Goal: Browse casually

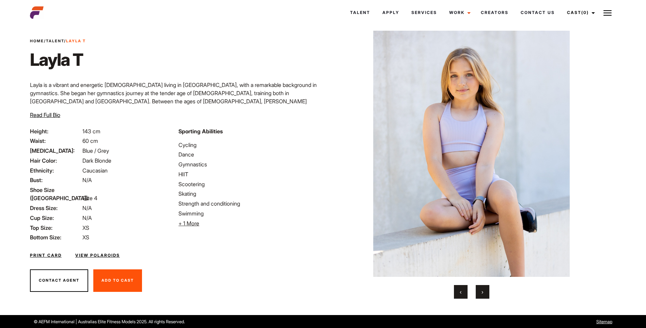
scroll to position [13, 0]
click at [484, 292] on button "›" at bounding box center [483, 291] width 14 height 14
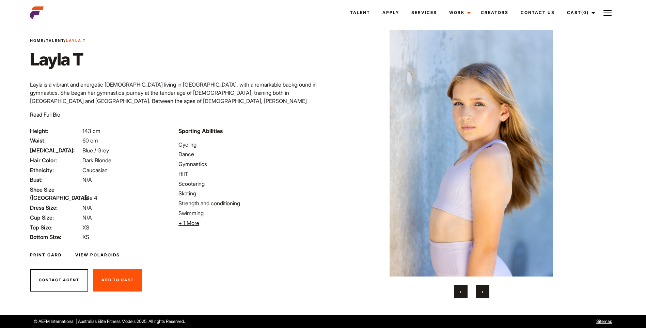
click at [484, 291] on button "›" at bounding box center [483, 291] width 14 height 14
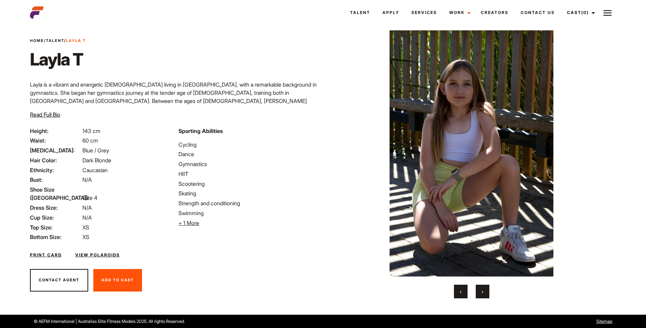
click at [483, 287] on button "›" at bounding box center [483, 291] width 14 height 14
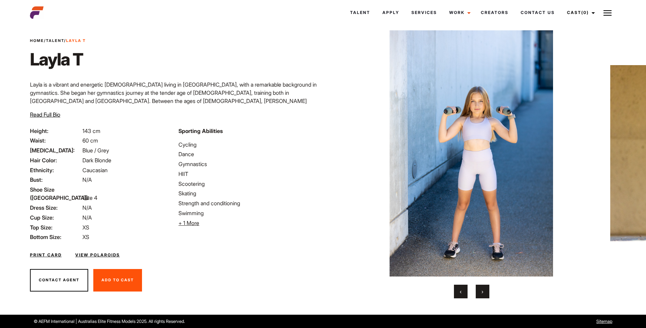
click at [479, 215] on img at bounding box center [471, 153] width 264 height 246
click at [486, 298] on button "›" at bounding box center [483, 291] width 14 height 14
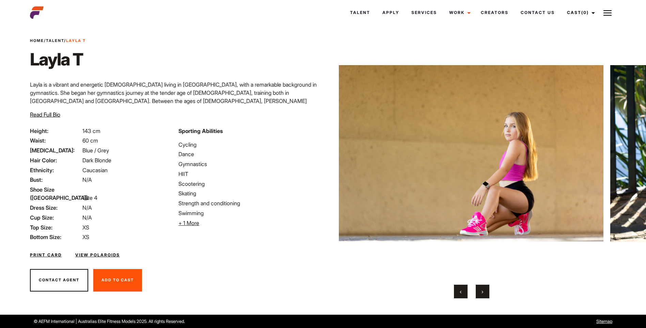
click at [464, 284] on button "‹" at bounding box center [461, 291] width 14 height 14
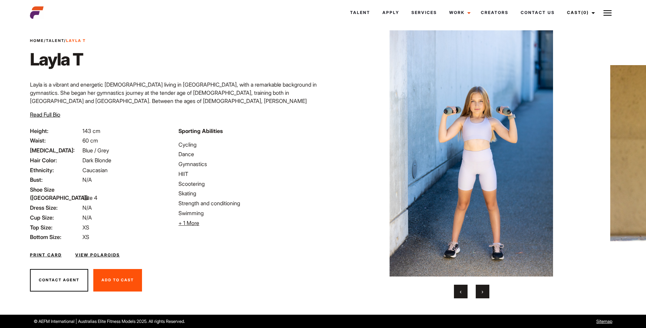
click at [485, 294] on button "›" at bounding box center [483, 291] width 14 height 14
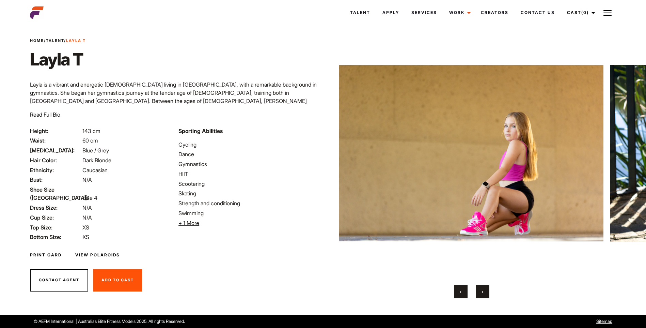
click at [483, 294] on span "›" at bounding box center [483, 291] width 2 height 7
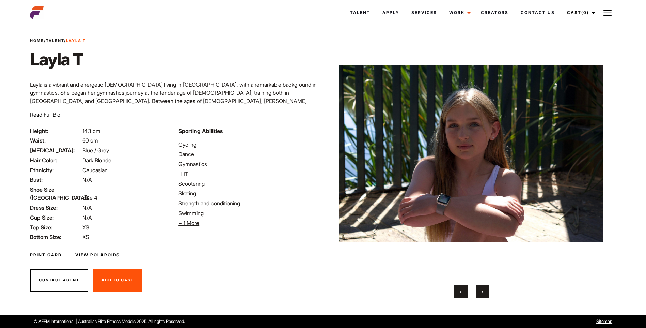
click at [484, 290] on button "›" at bounding box center [483, 291] width 14 height 14
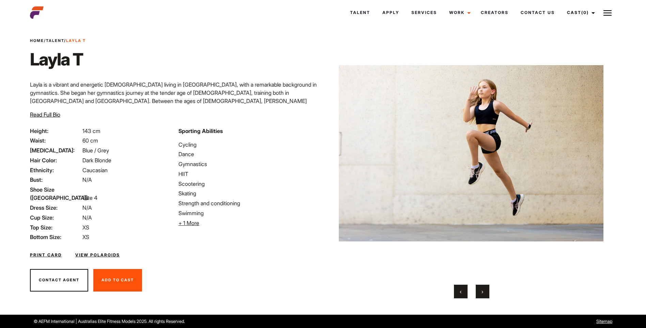
click at [484, 290] on button "›" at bounding box center [483, 291] width 14 height 14
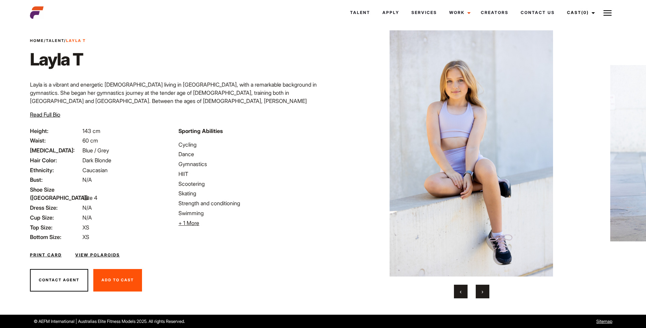
click at [483, 290] on span "›" at bounding box center [483, 291] width 2 height 7
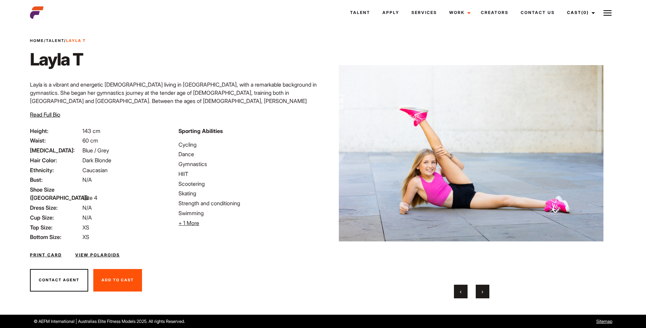
click at [482, 293] on span "›" at bounding box center [483, 291] width 2 height 7
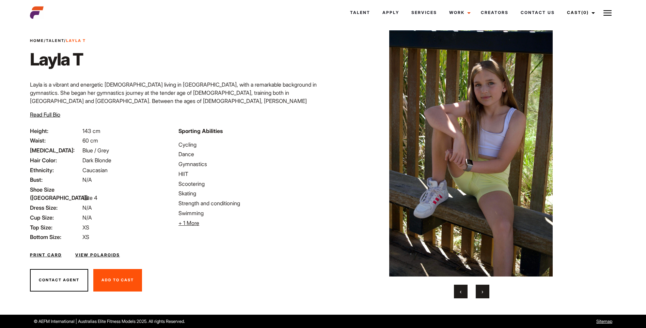
click at [482, 293] on span "›" at bounding box center [483, 291] width 2 height 7
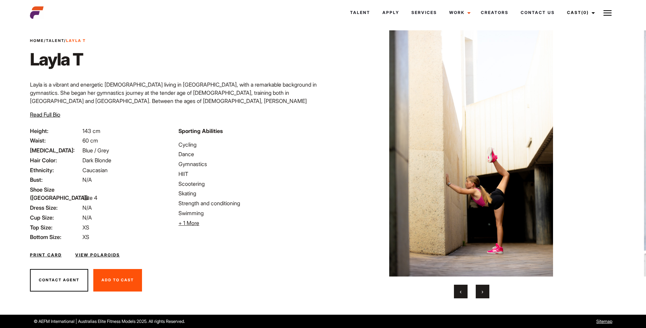
click at [482, 293] on span "›" at bounding box center [483, 291] width 2 height 7
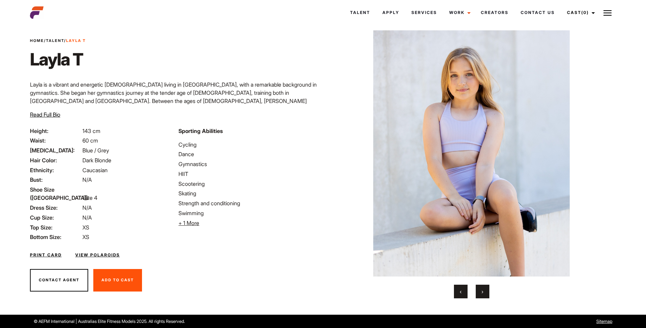
click at [482, 293] on span "›" at bounding box center [483, 291] width 2 height 7
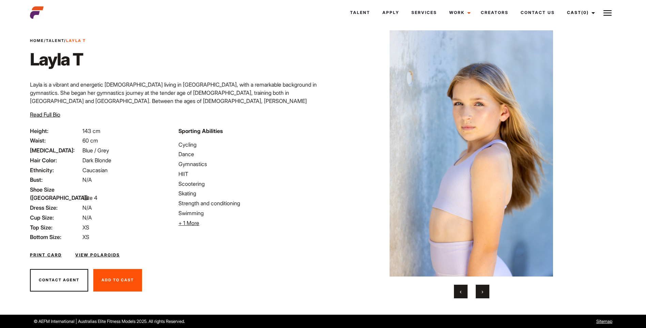
click at [482, 293] on span "›" at bounding box center [483, 291] width 2 height 7
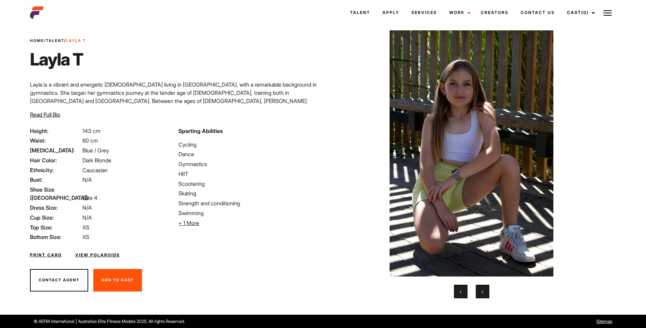
click at [482, 293] on span "›" at bounding box center [483, 291] width 2 height 7
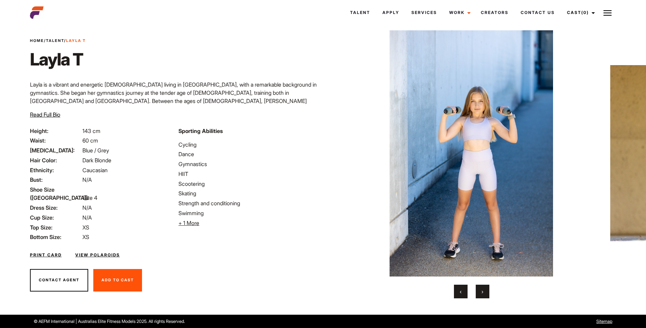
click at [482, 293] on span "›" at bounding box center [483, 291] width 2 height 7
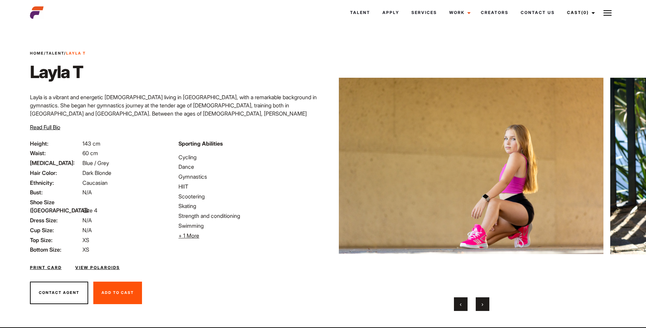
scroll to position [0, 0]
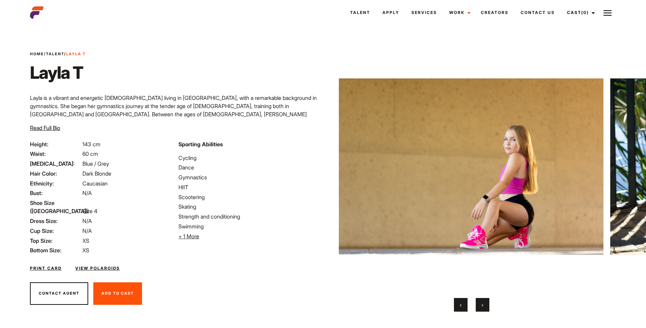
click at [482, 301] on span "›" at bounding box center [483, 304] width 2 height 7
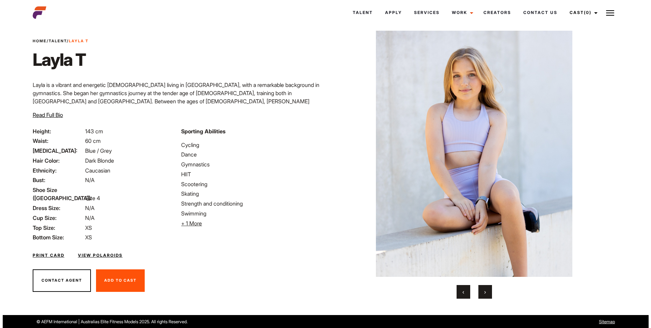
scroll to position [13, 0]
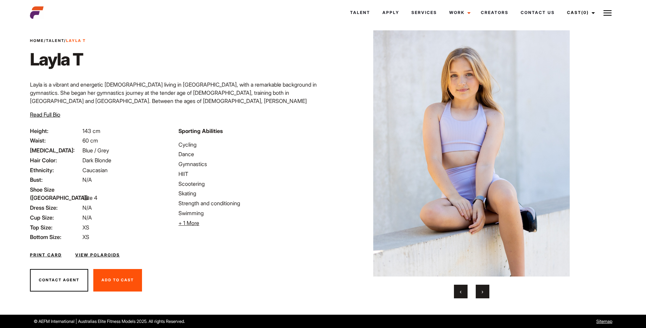
click at [99, 252] on link "View Polaroids" at bounding box center [97, 255] width 45 height 6
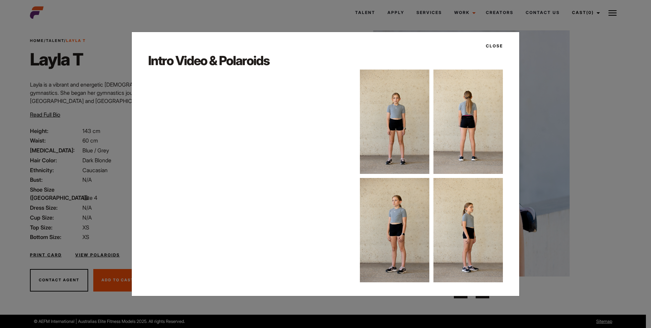
click at [382, 135] on img at bounding box center [394, 121] width 69 height 104
click at [423, 124] on img at bounding box center [394, 121] width 69 height 104
click at [430, 136] on div at bounding box center [431, 175] width 143 height 213
click at [469, 234] on img at bounding box center [468, 230] width 69 height 104
